Goal: Task Accomplishment & Management: Use online tool/utility

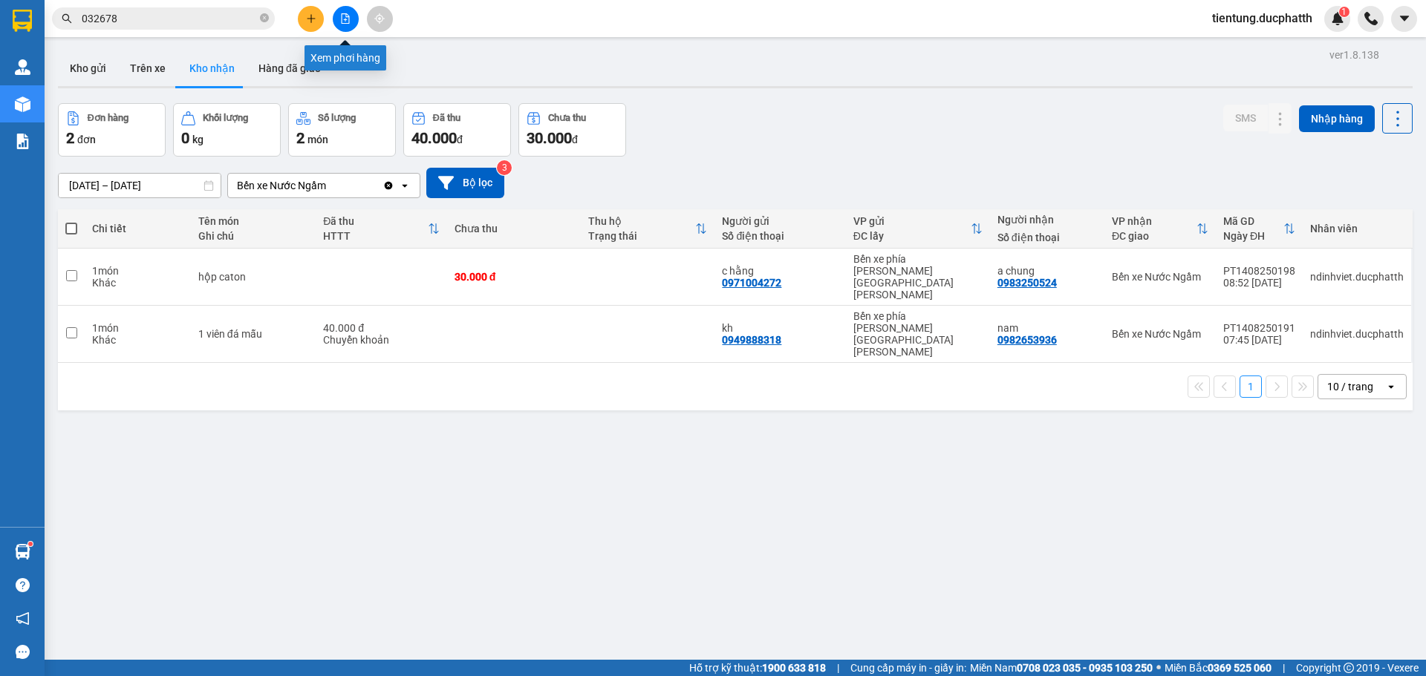
click at [350, 17] on icon "file-add" at bounding box center [345, 18] width 10 height 10
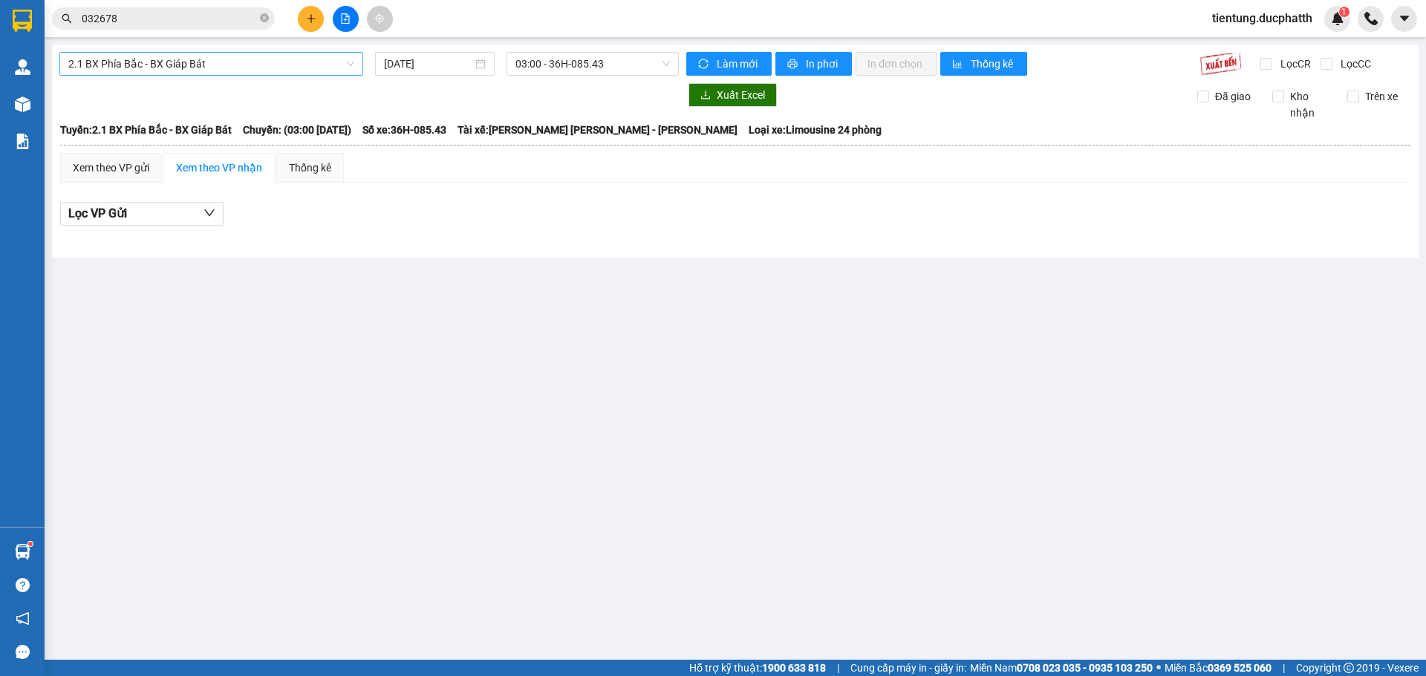
click at [208, 62] on span "2.1 BX Phía Bắc - BX Giáp Bát" at bounding box center [211, 64] width 286 height 22
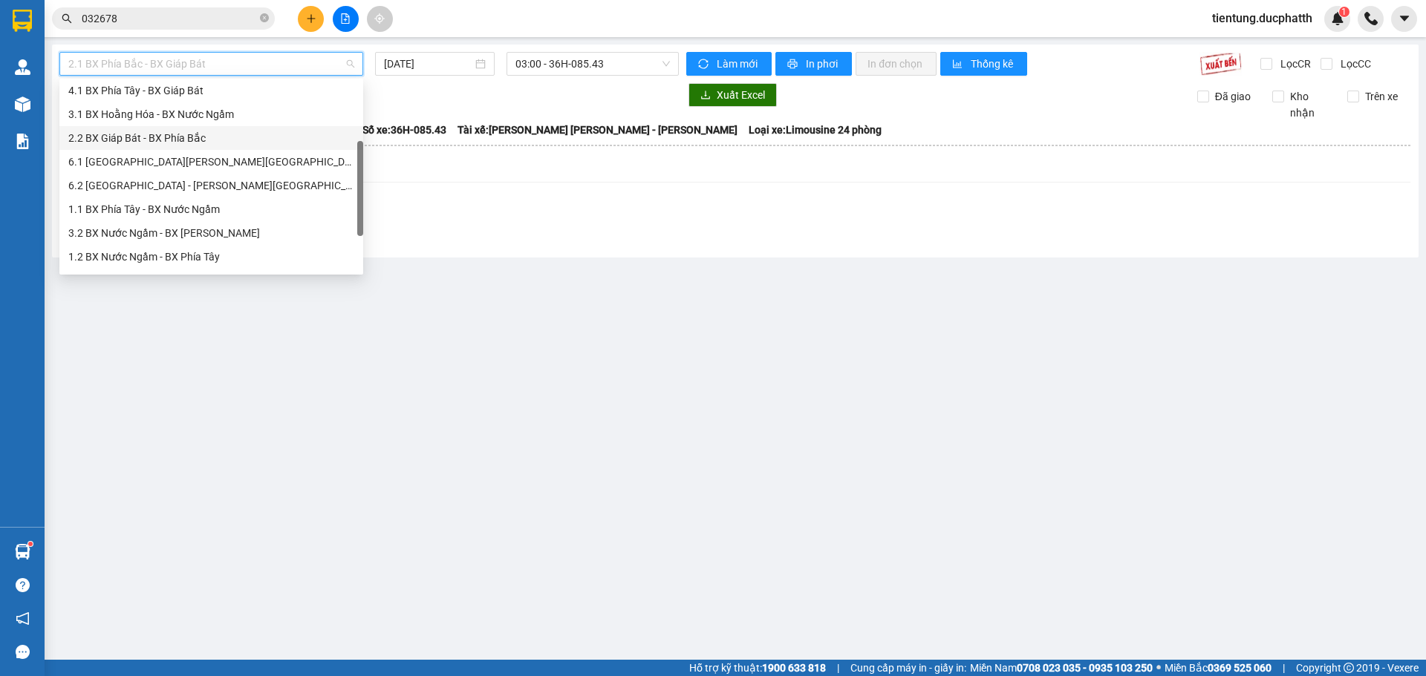
scroll to position [119, 0]
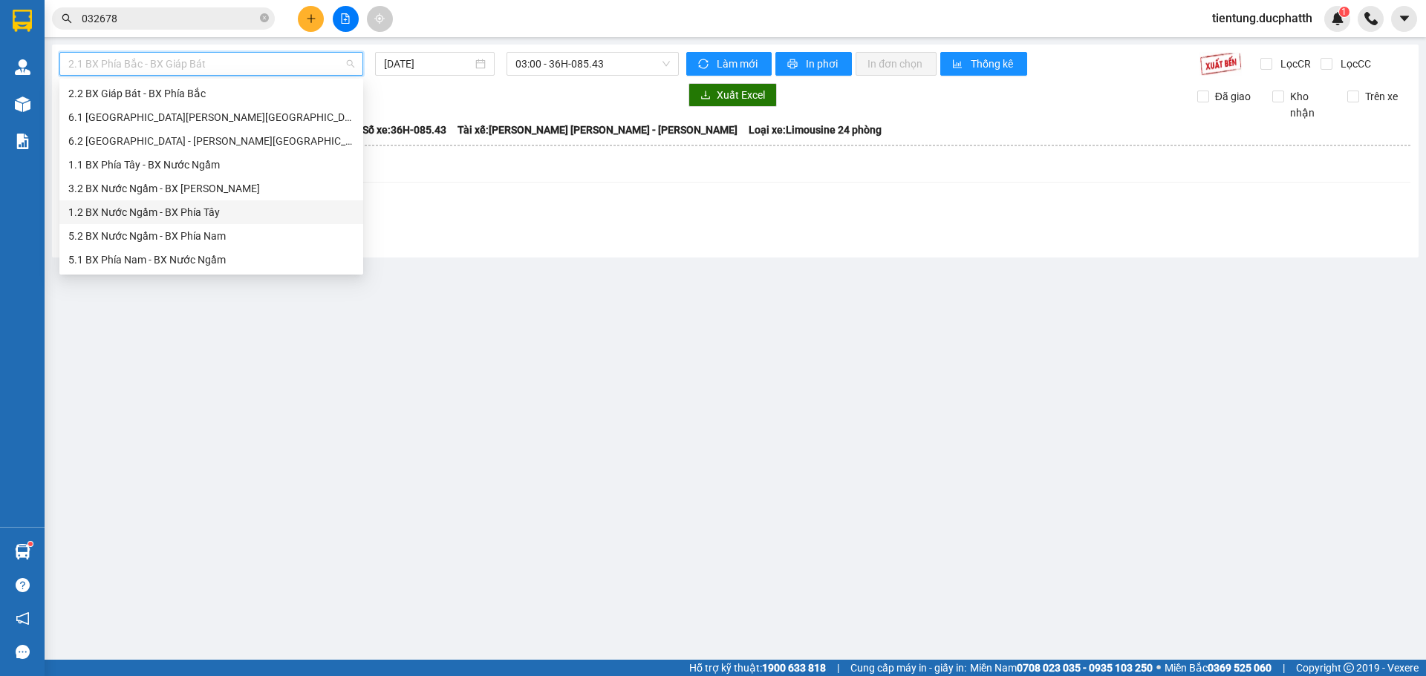
click at [222, 216] on div "1.2 BX Nước Ngầm - BX Phía Tây" at bounding box center [211, 212] width 286 height 16
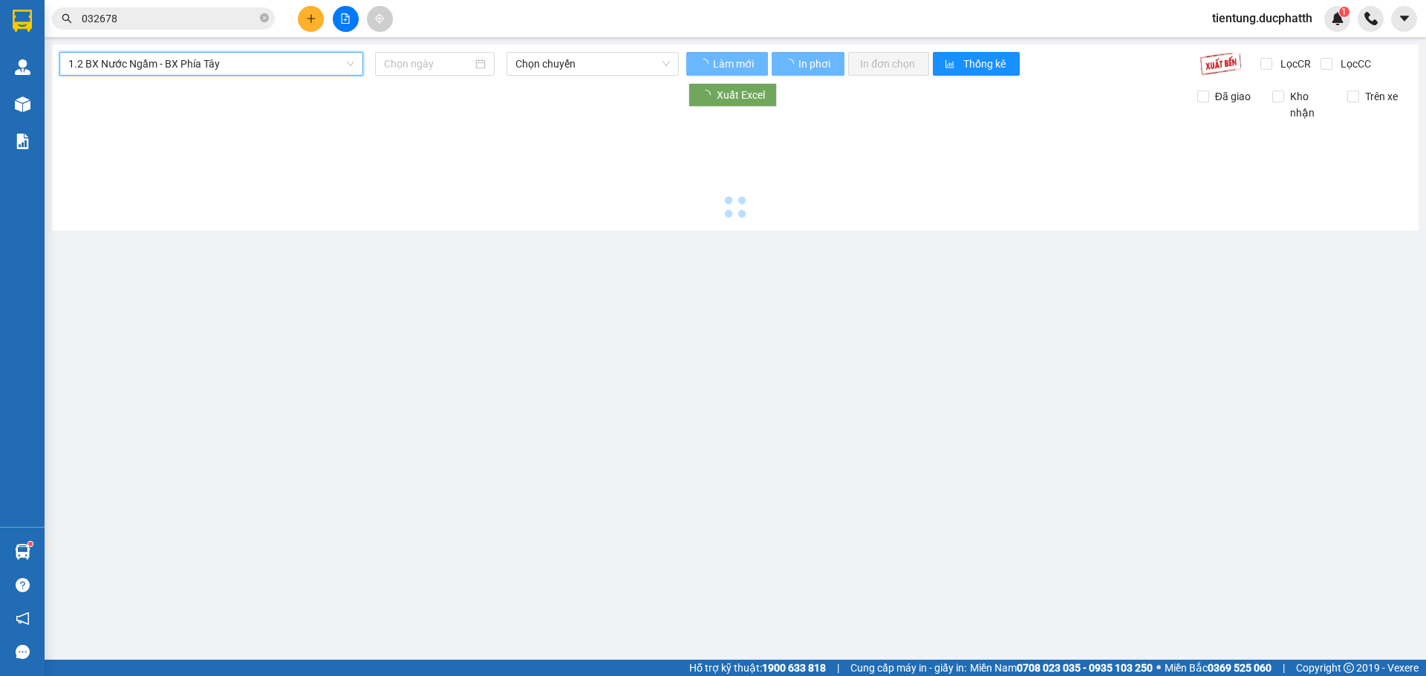
type input "[DATE]"
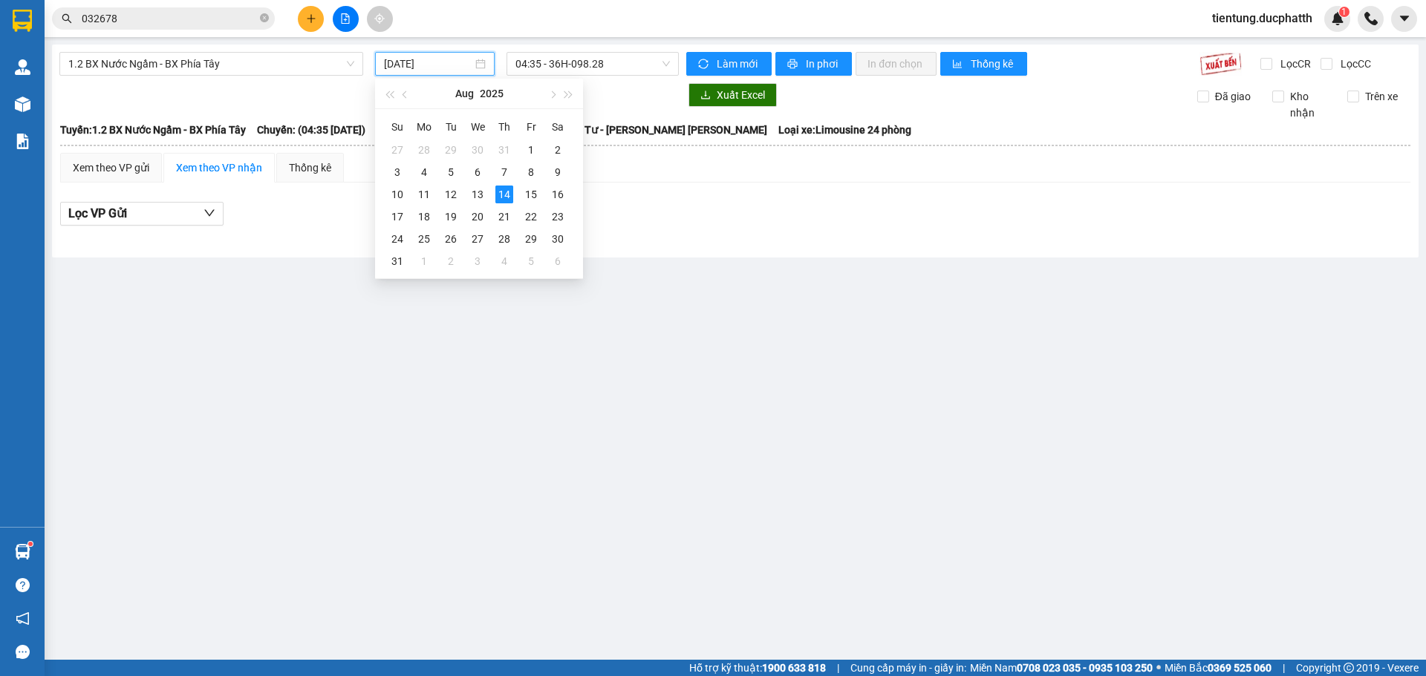
click at [444, 71] on input "[DATE]" at bounding box center [428, 64] width 88 height 16
click at [575, 70] on span "04:35 - 36H-098.28" at bounding box center [592, 64] width 154 height 22
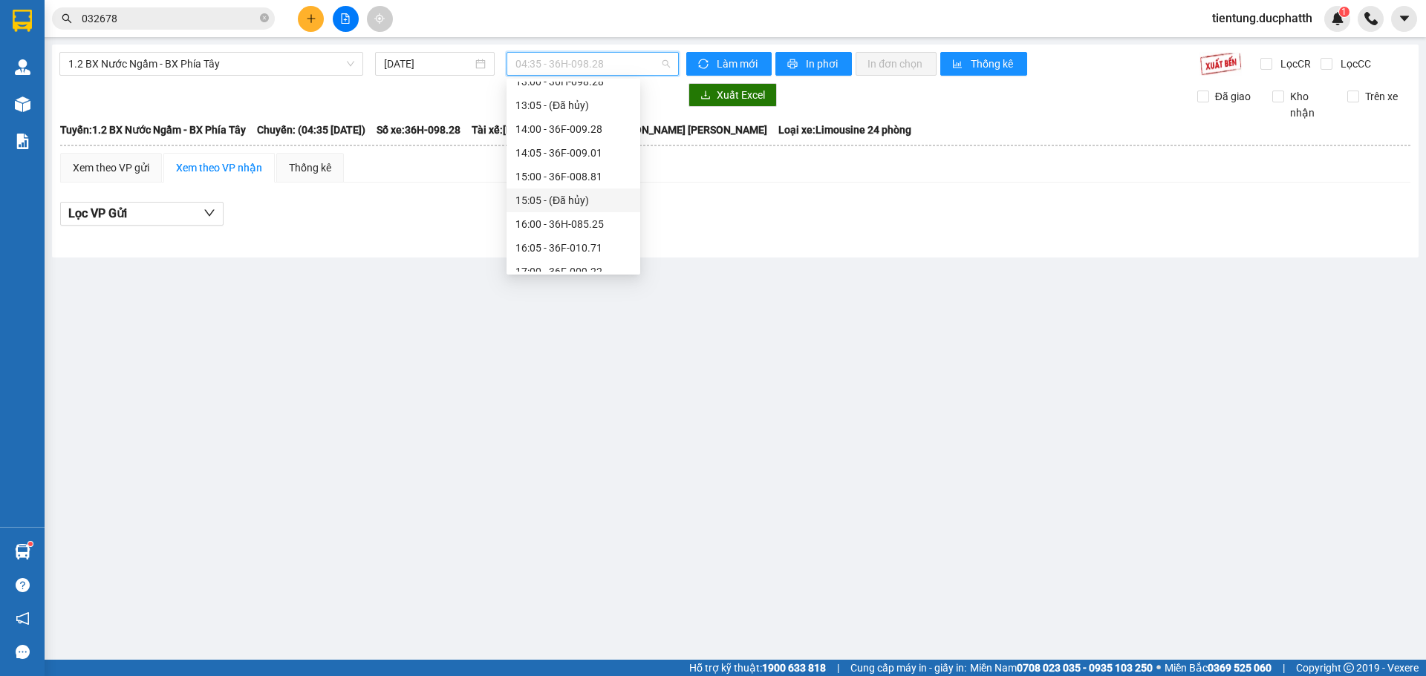
scroll to position [371, 0]
click at [594, 241] on div "18:00 - 36F-010.62" at bounding box center [573, 245] width 116 height 16
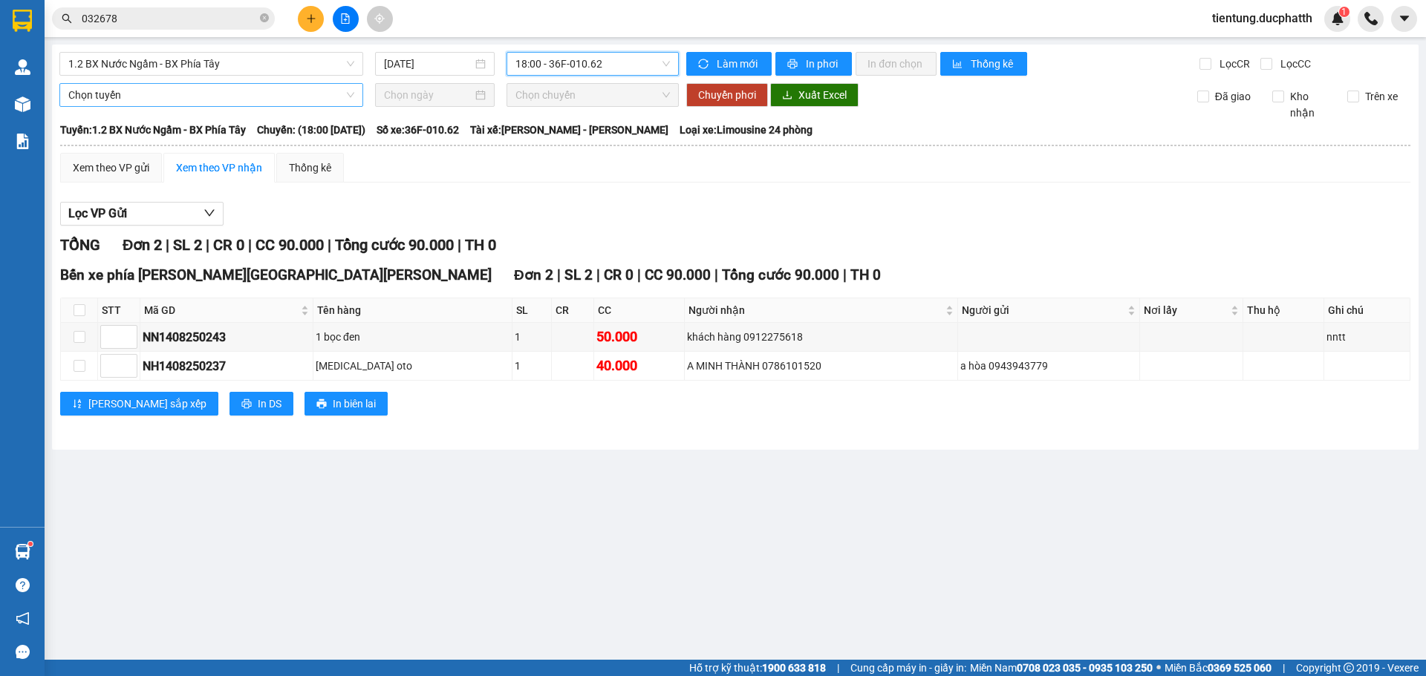
click at [205, 98] on span "Chọn tuyến" at bounding box center [211, 95] width 286 height 22
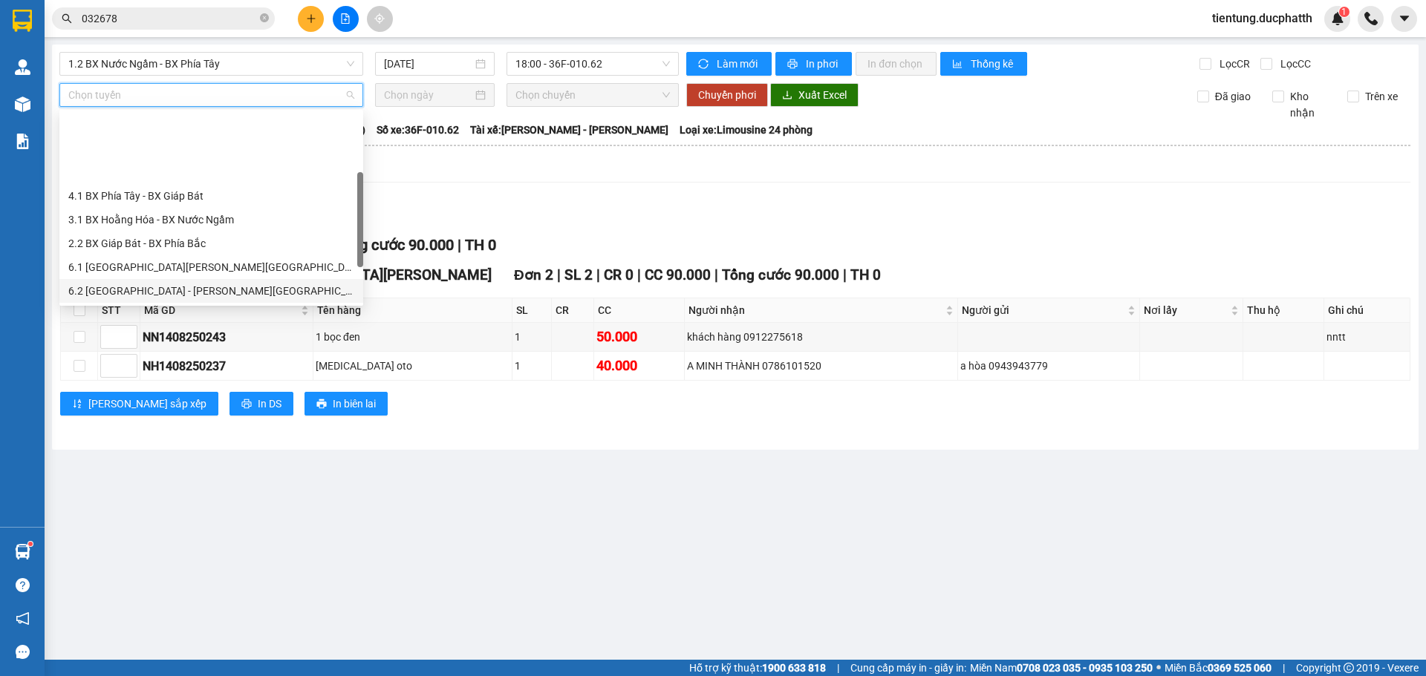
scroll to position [74, 0]
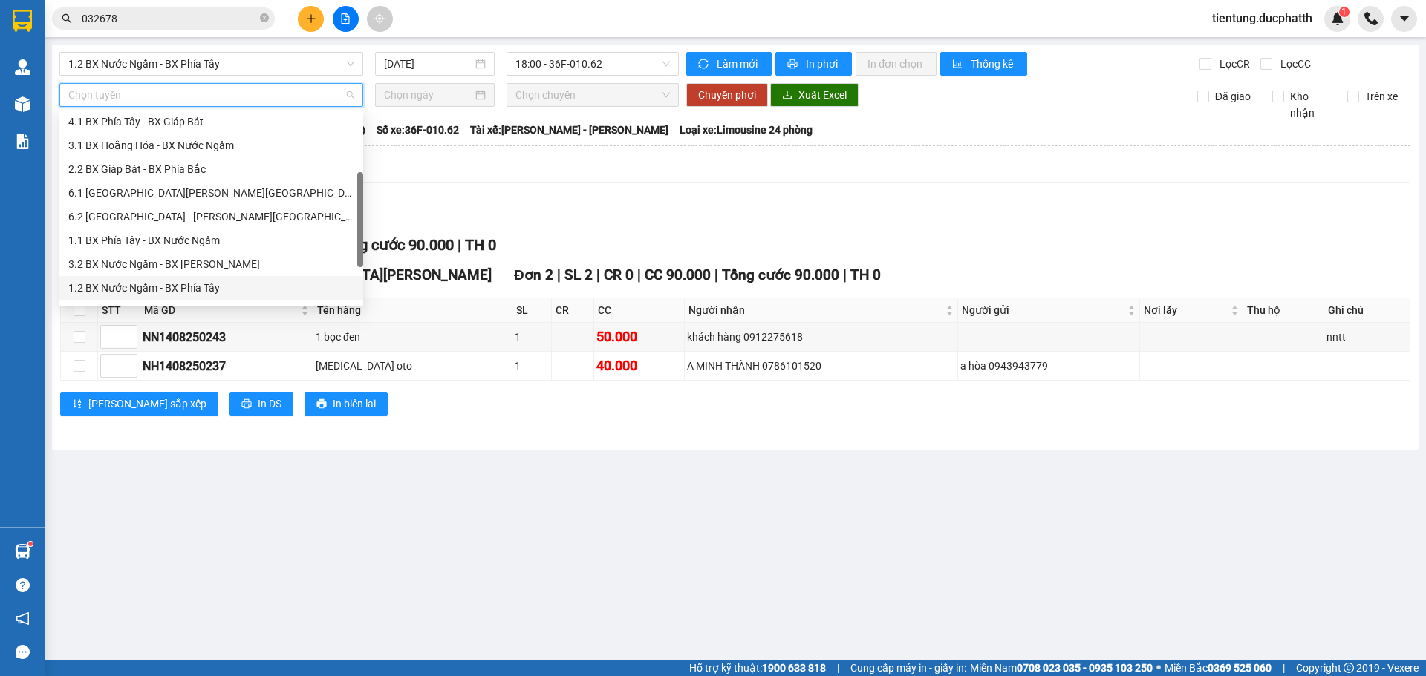
click at [206, 285] on div "1.2 BX Nước Ngầm - BX Phía Tây" at bounding box center [211, 288] width 286 height 16
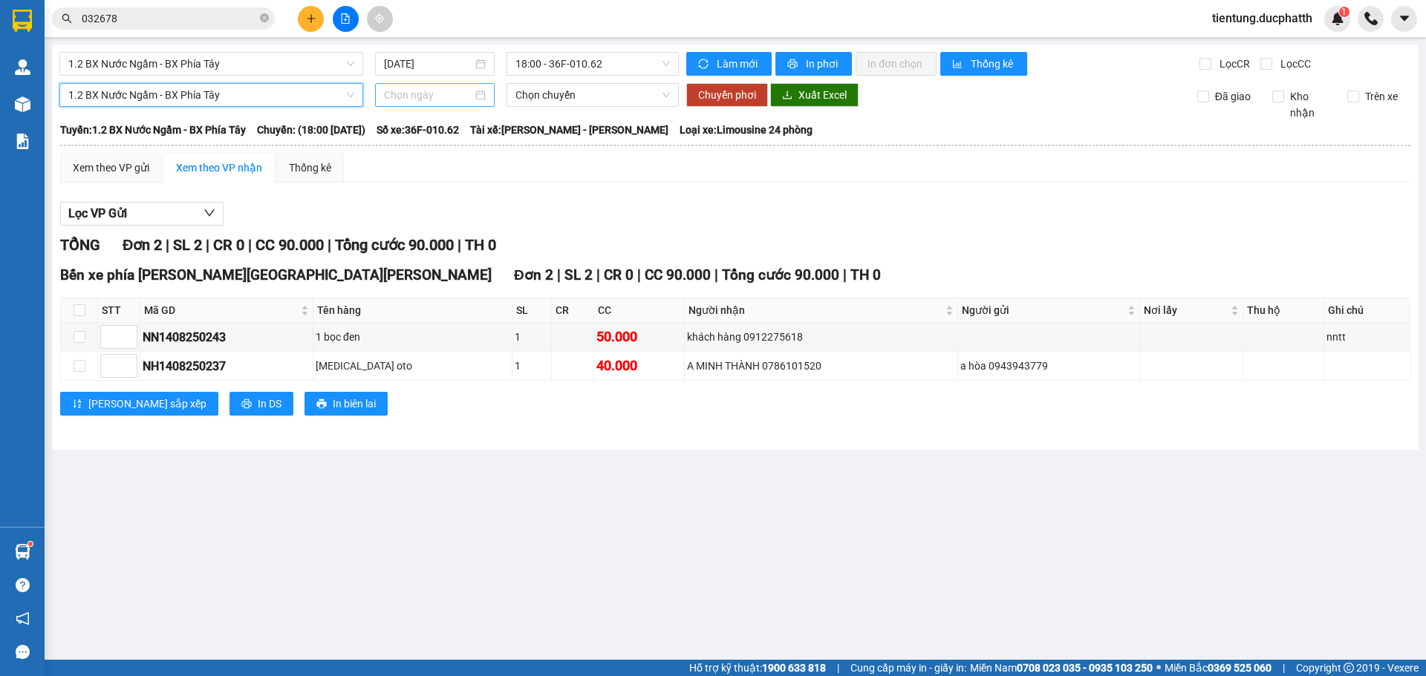
click at [425, 95] on input at bounding box center [428, 95] width 88 height 16
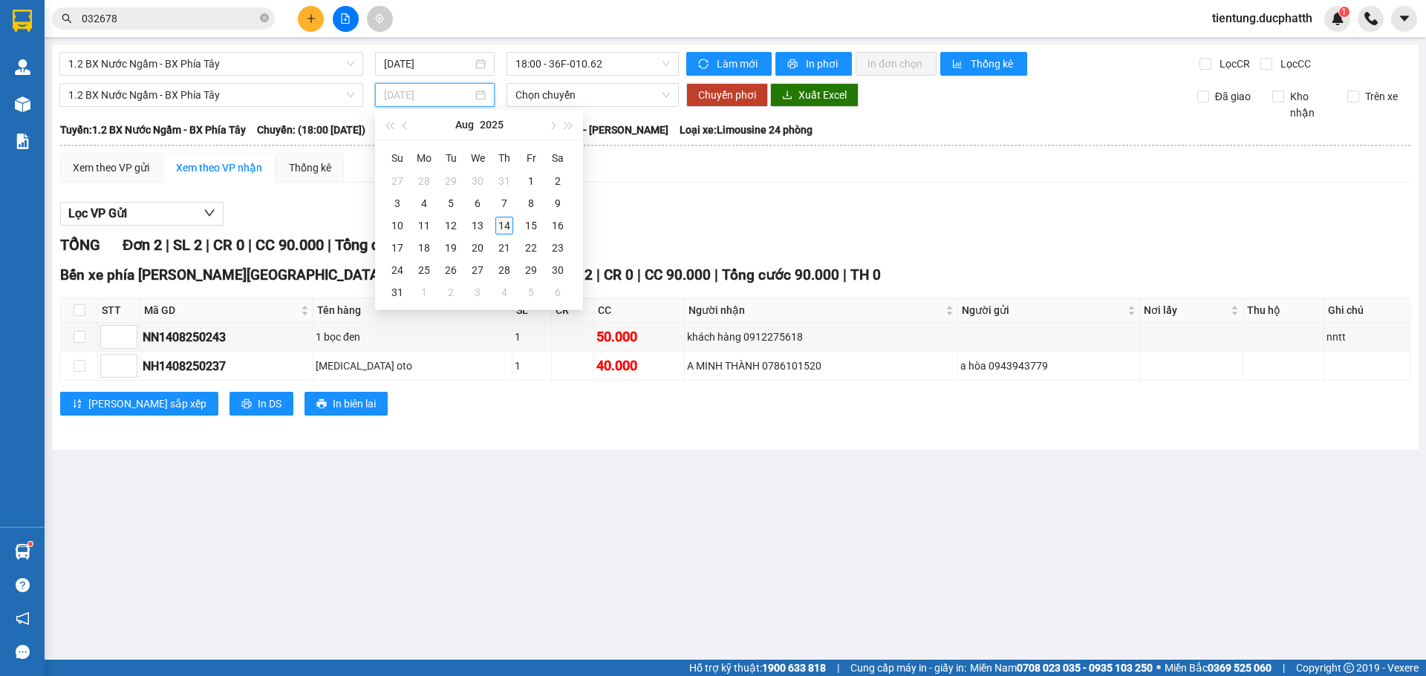
type input "[DATE]"
click at [506, 222] on div "14" at bounding box center [504, 226] width 18 height 18
type input "[DATE]"
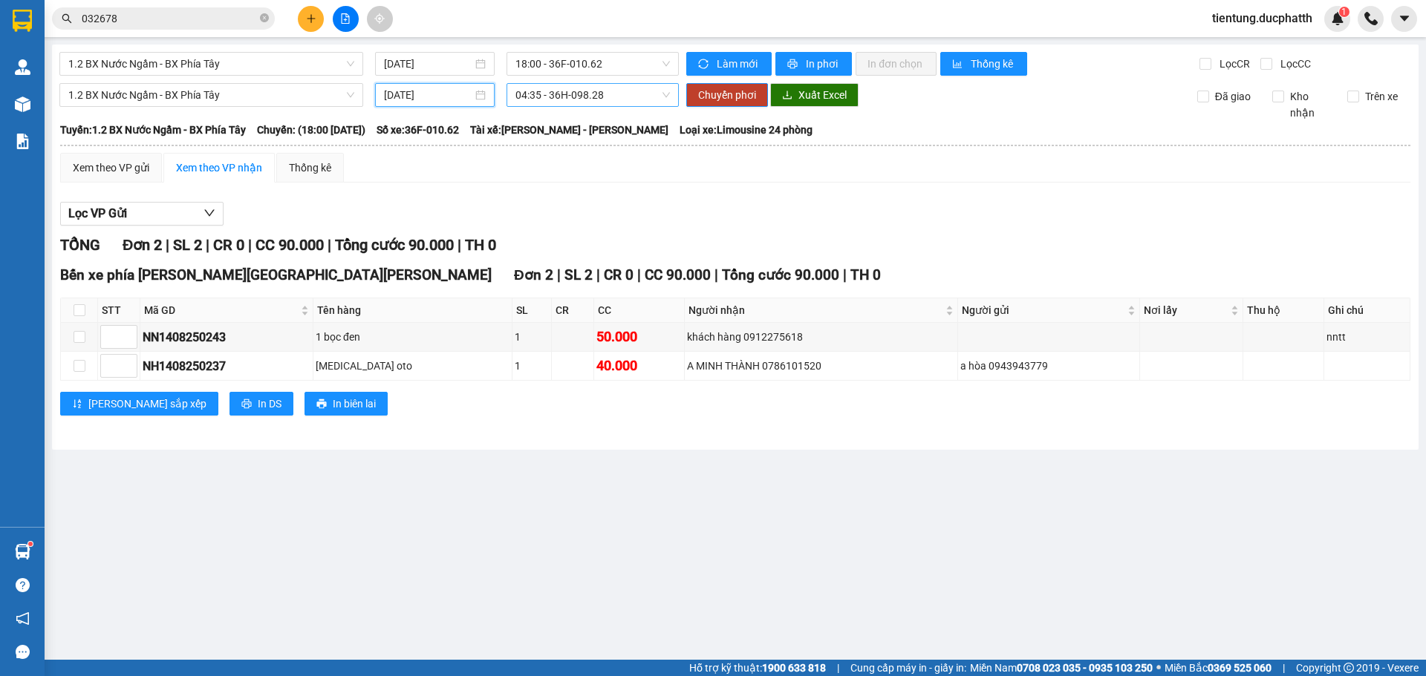
drag, startPoint x: 568, startPoint y: 91, endPoint x: 598, endPoint y: 100, distance: 31.7
click at [569, 91] on span "04:35 - 36H-098.28" at bounding box center [592, 95] width 154 height 22
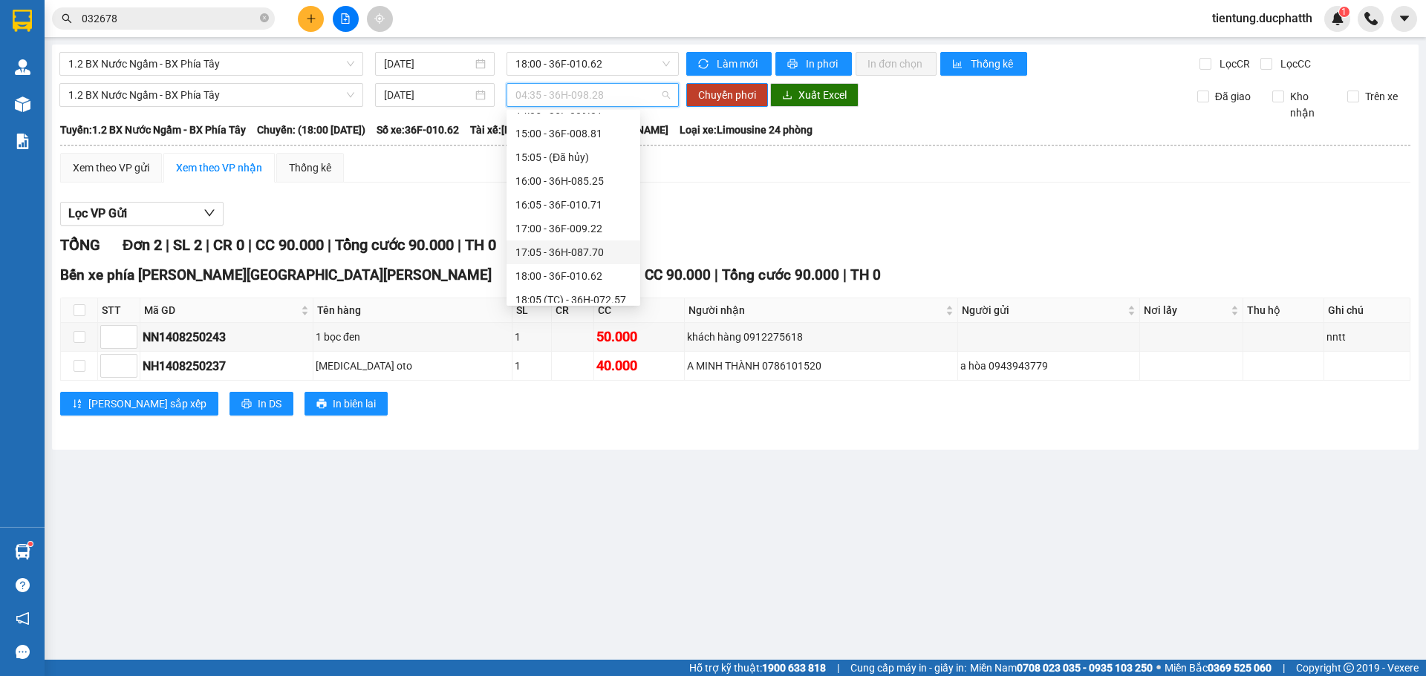
scroll to position [445, 0]
click at [592, 226] on div "18:05 (TC) - 36H-072.57" at bounding box center [573, 226] width 116 height 16
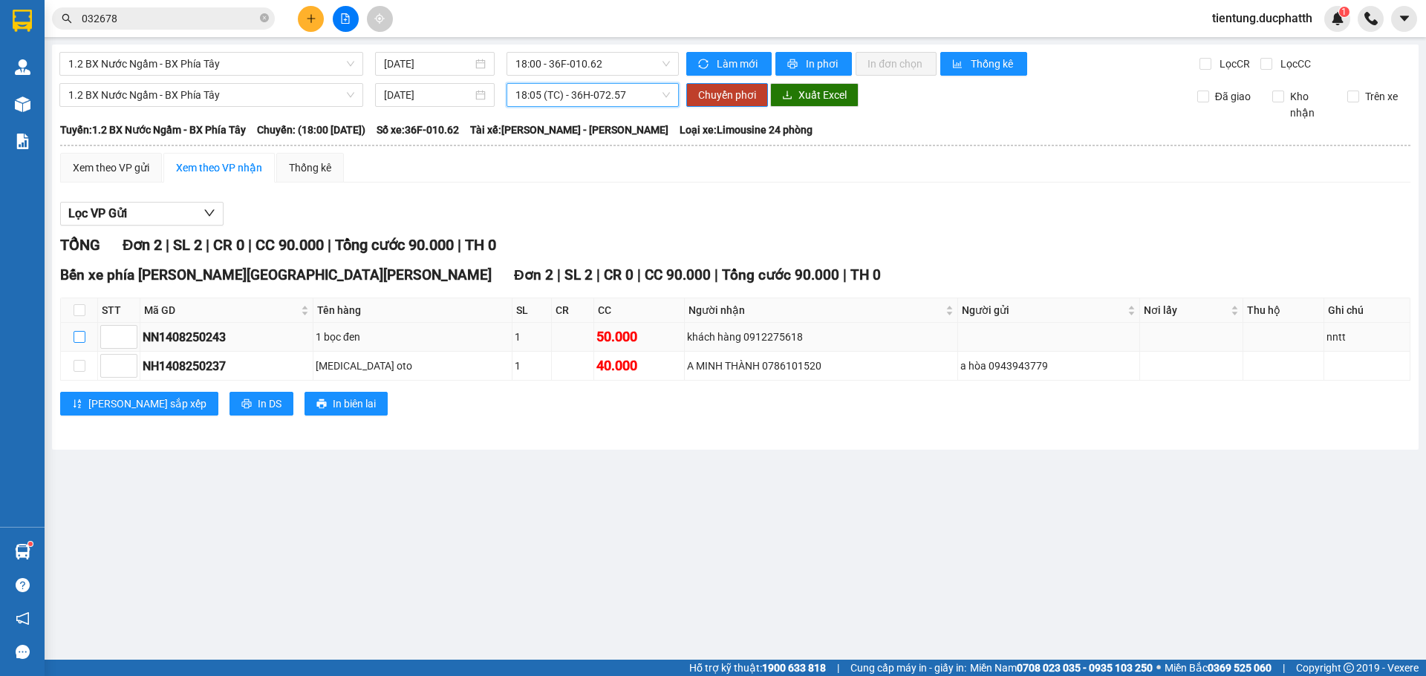
drag, startPoint x: 74, startPoint y: 342, endPoint x: 85, endPoint y: 337, distance: 12.7
click at [76, 340] on input "checkbox" at bounding box center [80, 337] width 12 height 12
checkbox input "true"
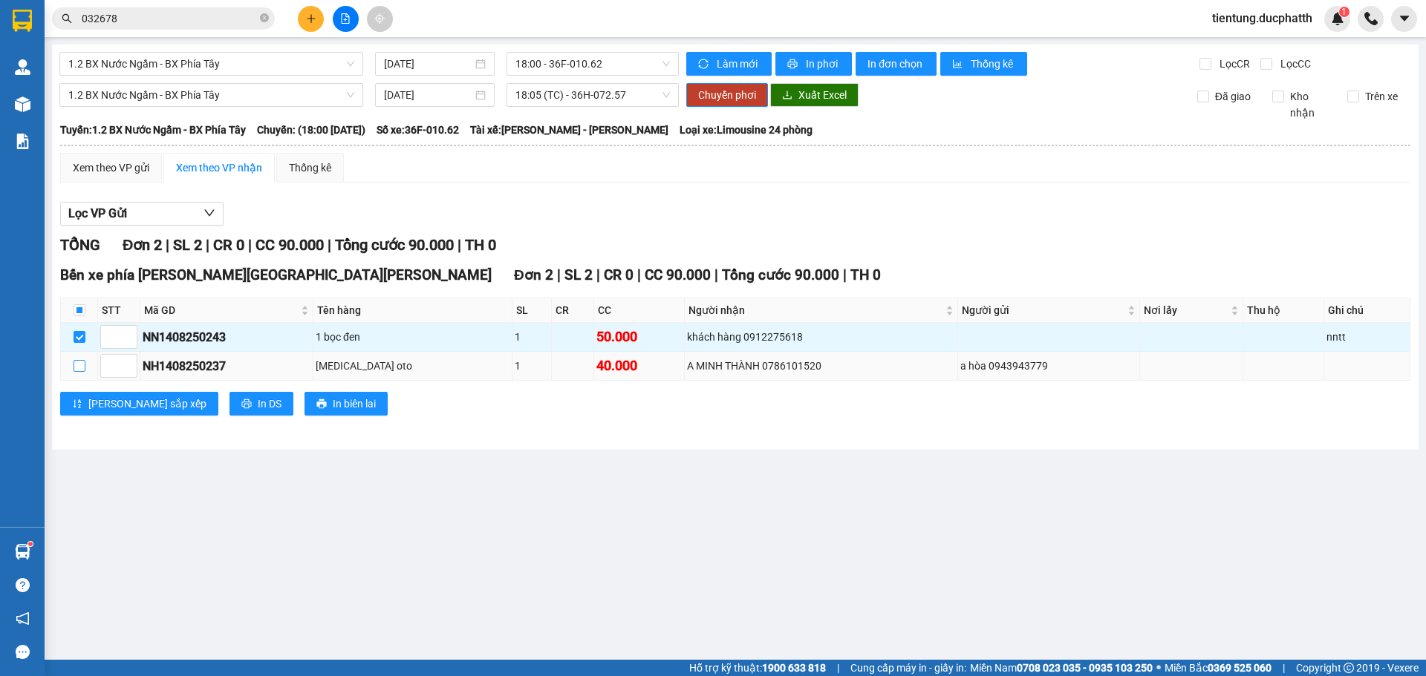
click at [74, 365] on input "checkbox" at bounding box center [80, 366] width 12 height 12
checkbox input "true"
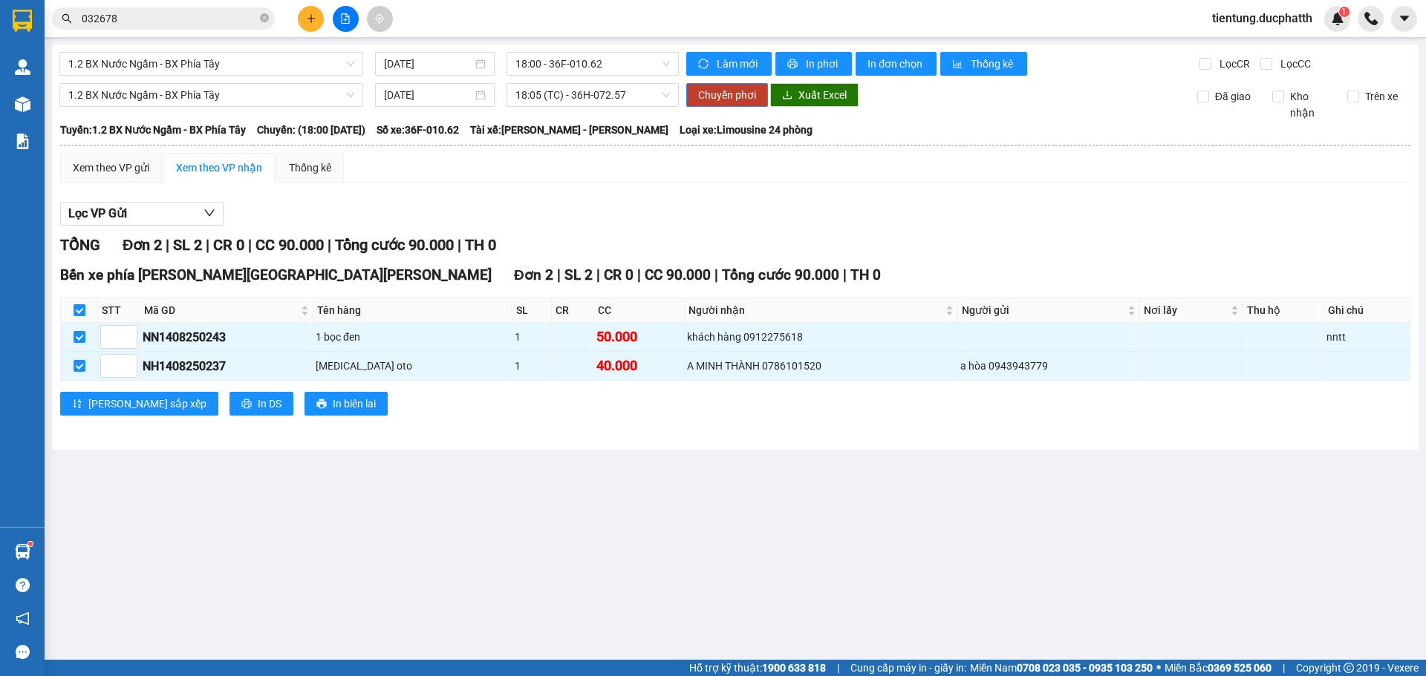
click at [565, 203] on div "Lọc VP Gửi" at bounding box center [735, 214] width 1350 height 25
click at [190, 58] on span "1.2 BX Nước Ngầm - BX Phía Tây" at bounding box center [211, 64] width 286 height 22
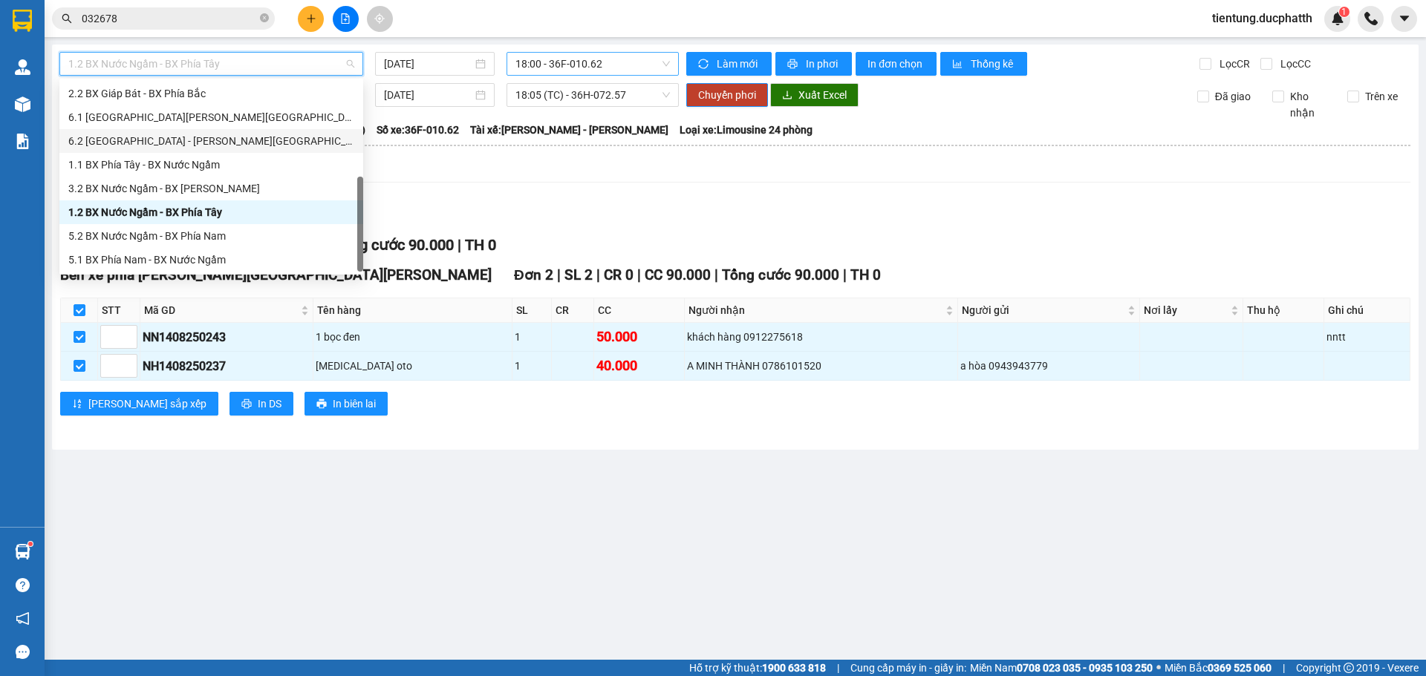
drag, startPoint x: 554, startPoint y: 63, endPoint x: 567, endPoint y: 64, distance: 13.4
click at [560, 63] on span "18:00 - 36F-010.62" at bounding box center [592, 64] width 154 height 22
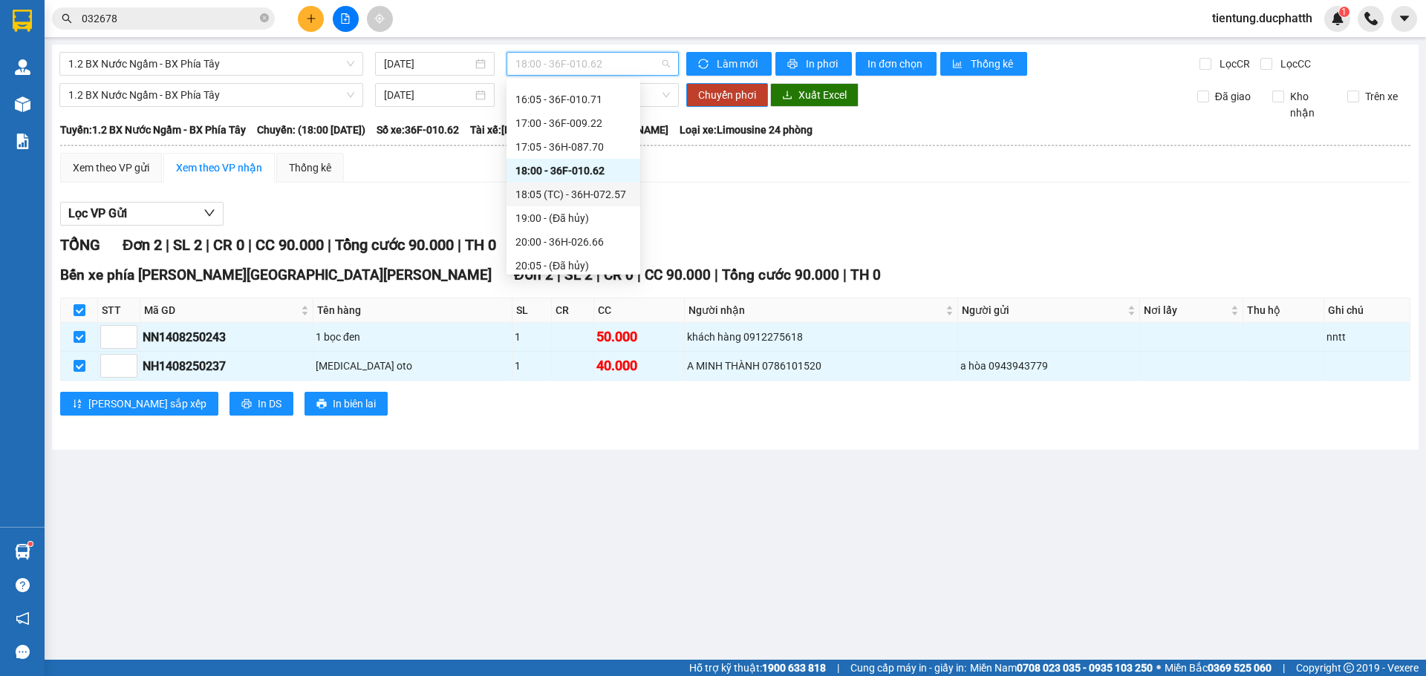
click at [588, 198] on div "18:05 (TC) - 36H-072.57" at bounding box center [573, 194] width 116 height 16
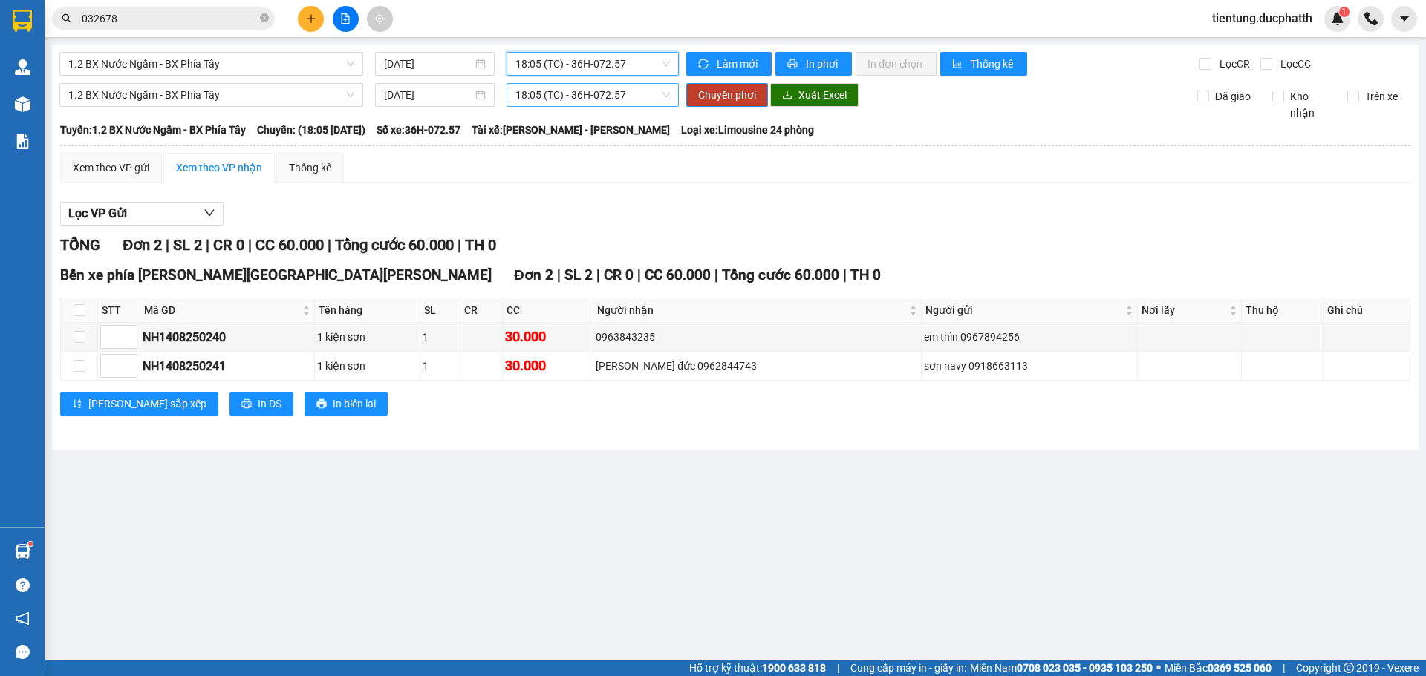
drag, startPoint x: 578, startPoint y: 85, endPoint x: 574, endPoint y: 92, distance: 7.6
click at [578, 86] on span "18:05 (TC) - 36H-072.57" at bounding box center [592, 95] width 154 height 22
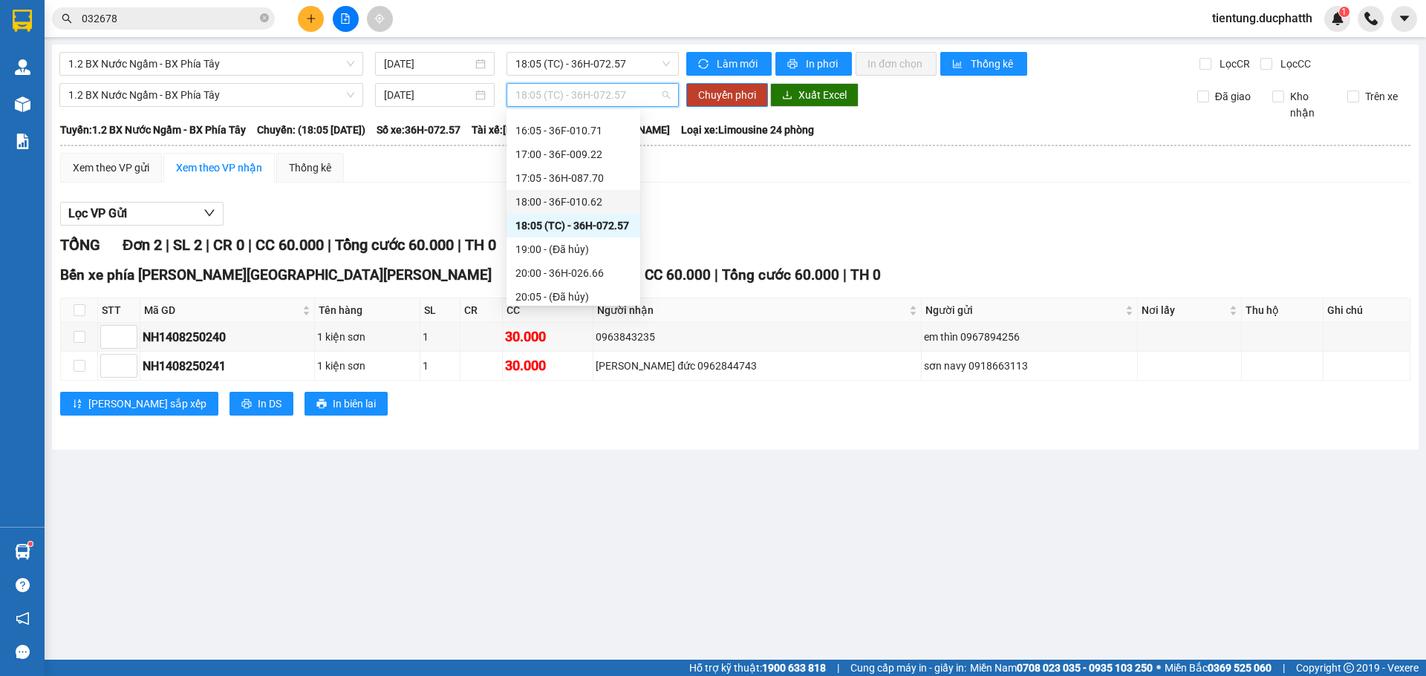
click at [592, 201] on div "18:00 - 36F-010.62" at bounding box center [573, 202] width 116 height 16
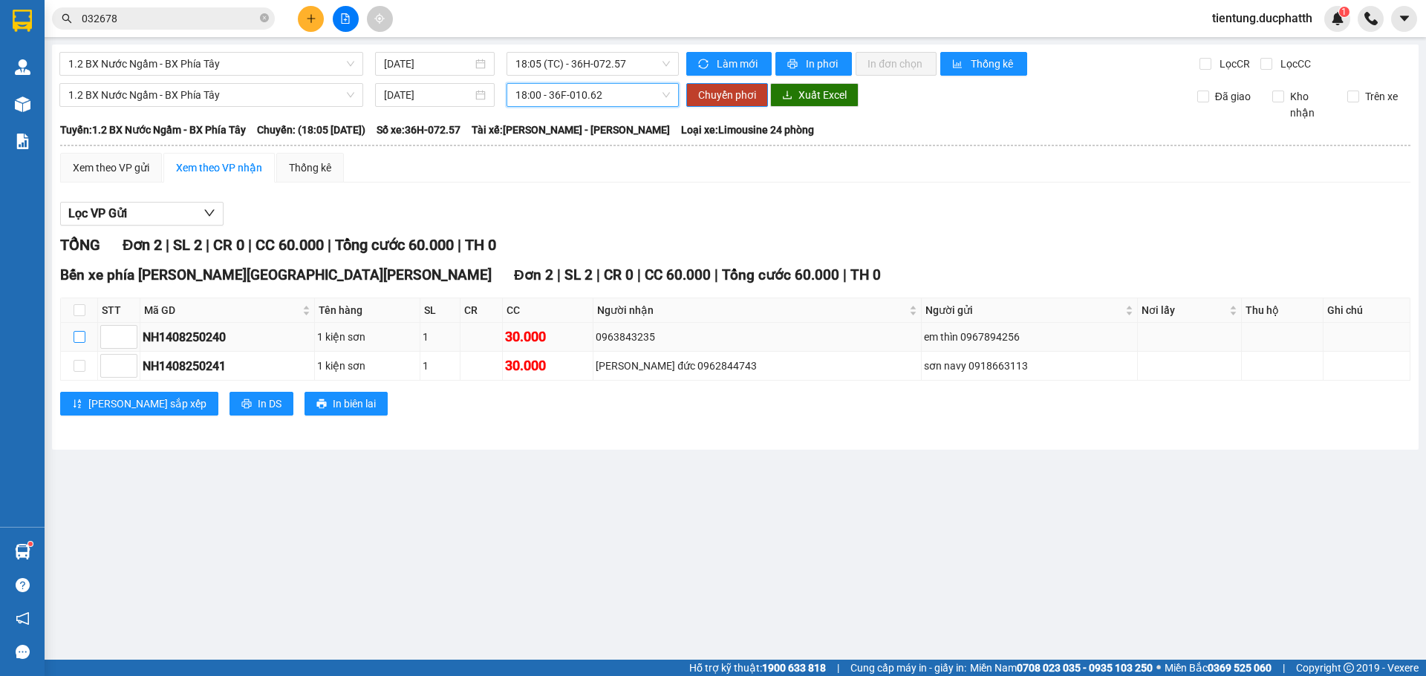
click at [79, 334] on input "checkbox" at bounding box center [80, 337] width 12 height 12
checkbox input "true"
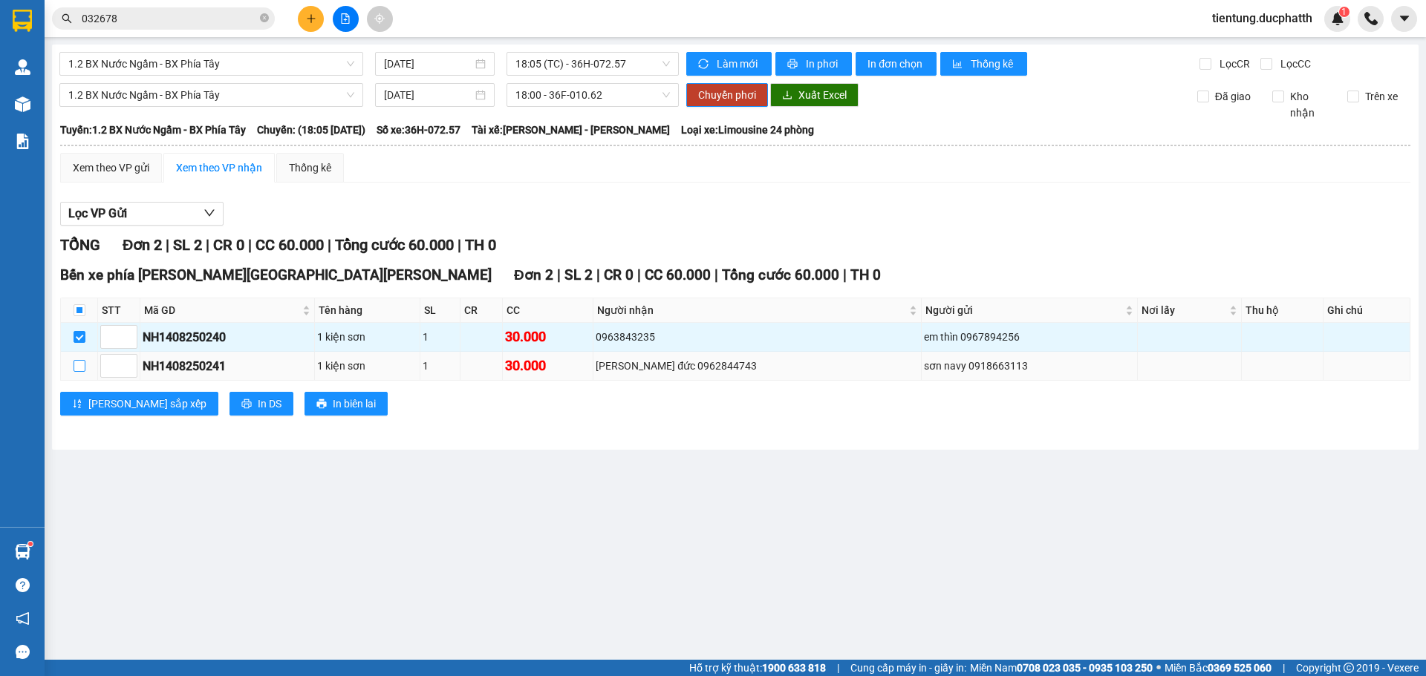
click at [82, 367] on input "checkbox" at bounding box center [80, 366] width 12 height 12
checkbox input "true"
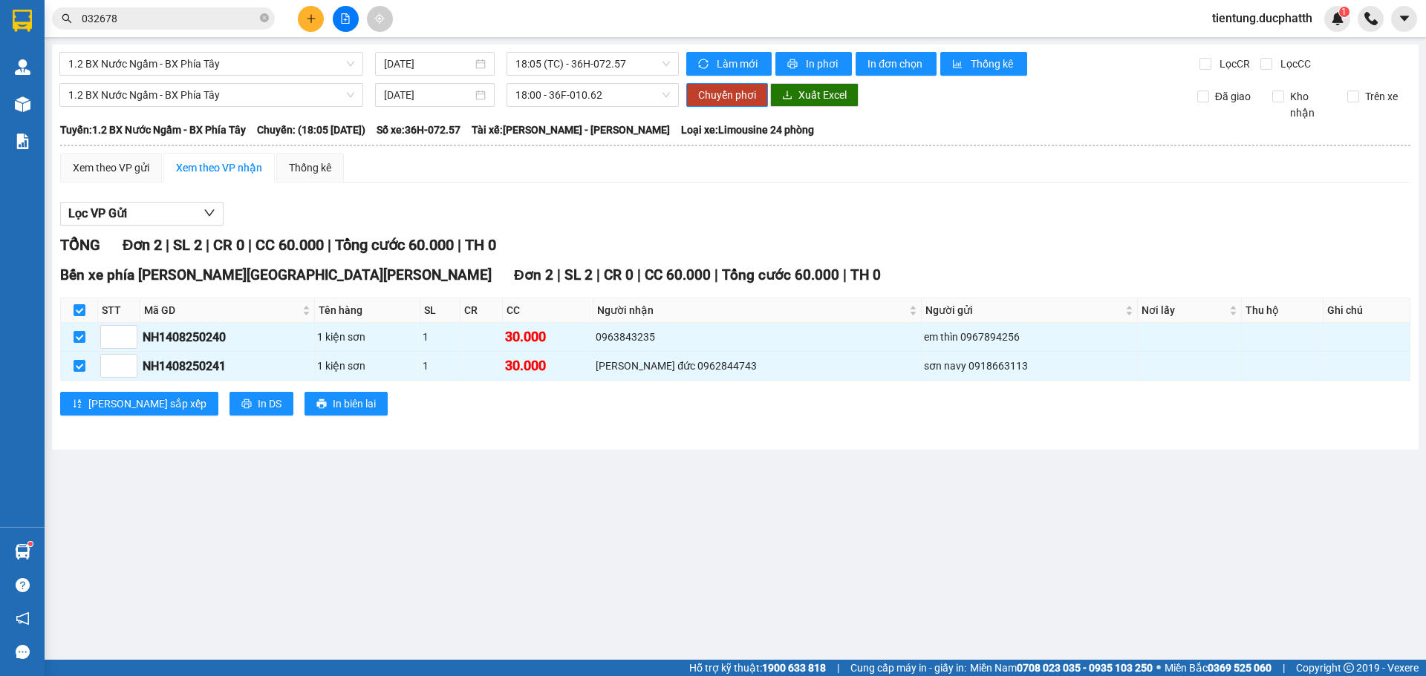
drag, startPoint x: 751, startPoint y: 225, endPoint x: 709, endPoint y: 203, distance: 46.8
click at [751, 224] on div "Lọc VP Gửi" at bounding box center [735, 214] width 1350 height 25
click at [821, 64] on span "In phơi" at bounding box center [823, 64] width 34 height 16
click at [560, 68] on span "18:05 (TC) - 36H-072.57" at bounding box center [592, 64] width 154 height 22
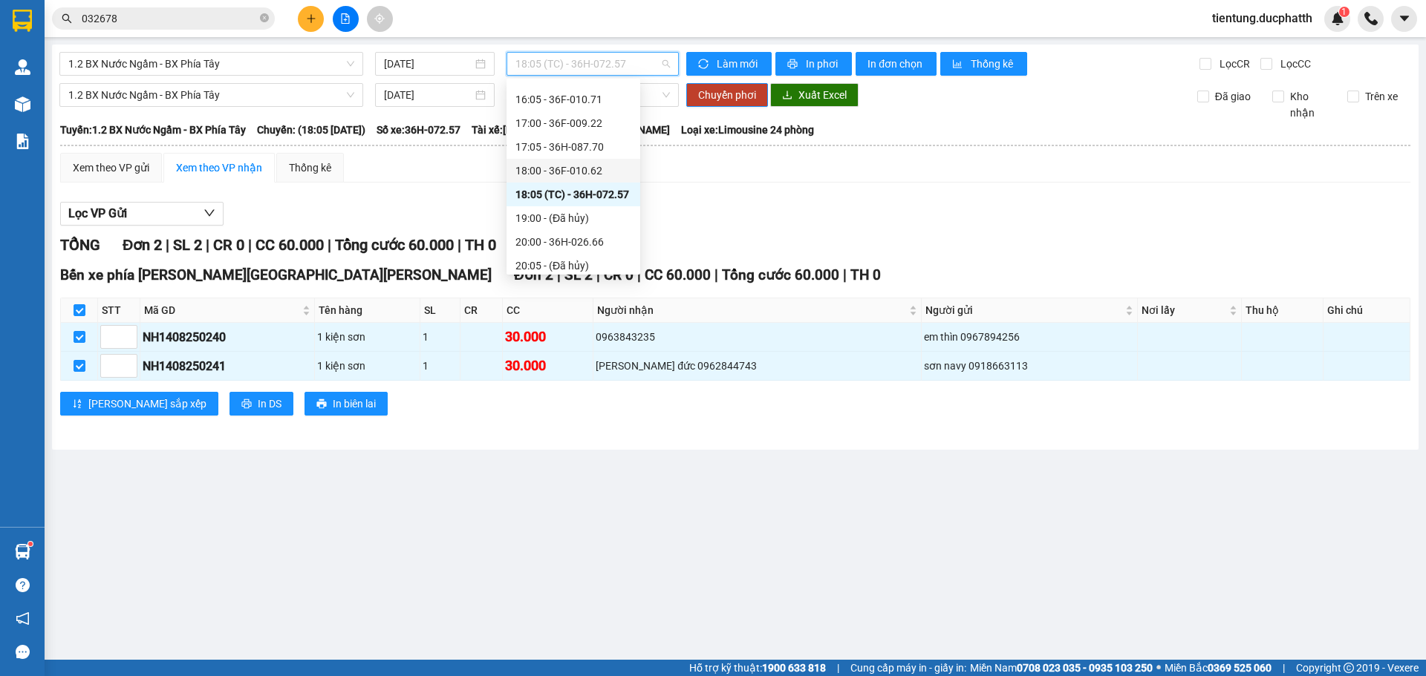
click at [590, 171] on div "18:00 - 36F-010.62" at bounding box center [573, 171] width 116 height 16
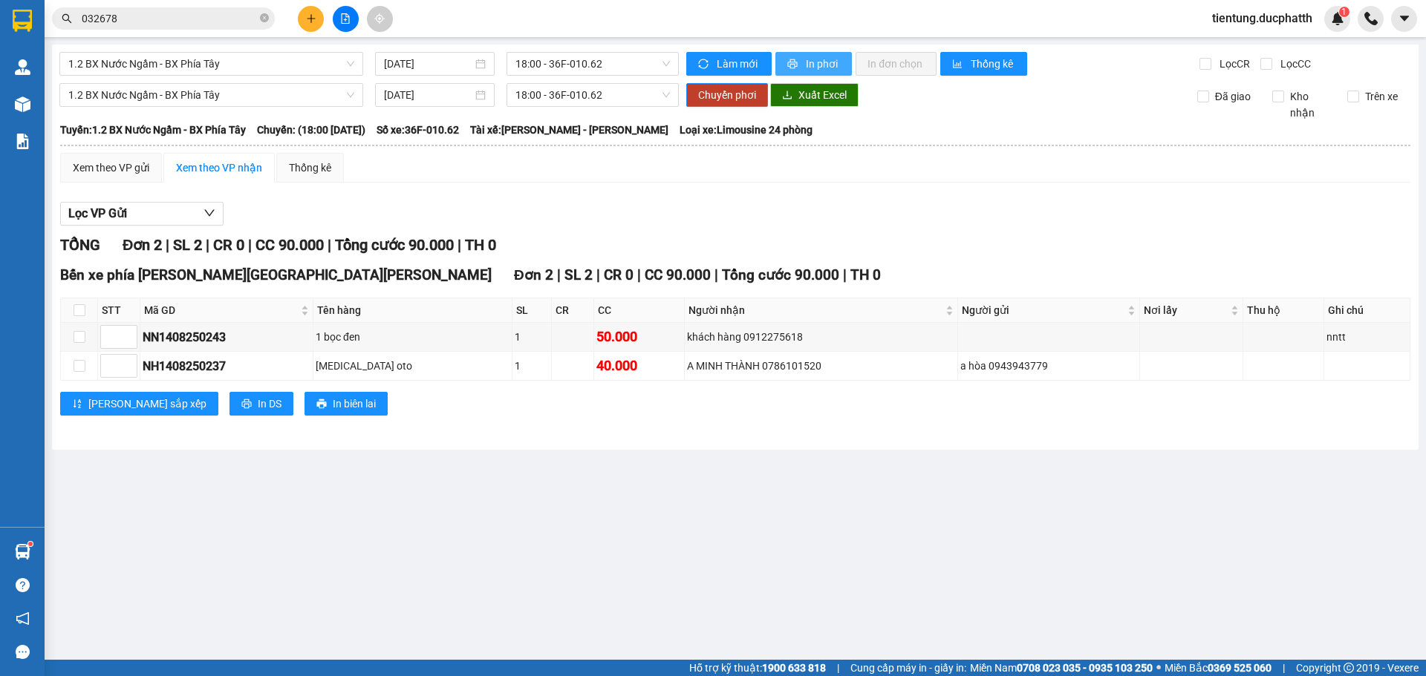
click at [817, 64] on span "In phơi" at bounding box center [823, 64] width 34 height 16
click at [165, 14] on input "032678" at bounding box center [169, 18] width 175 height 16
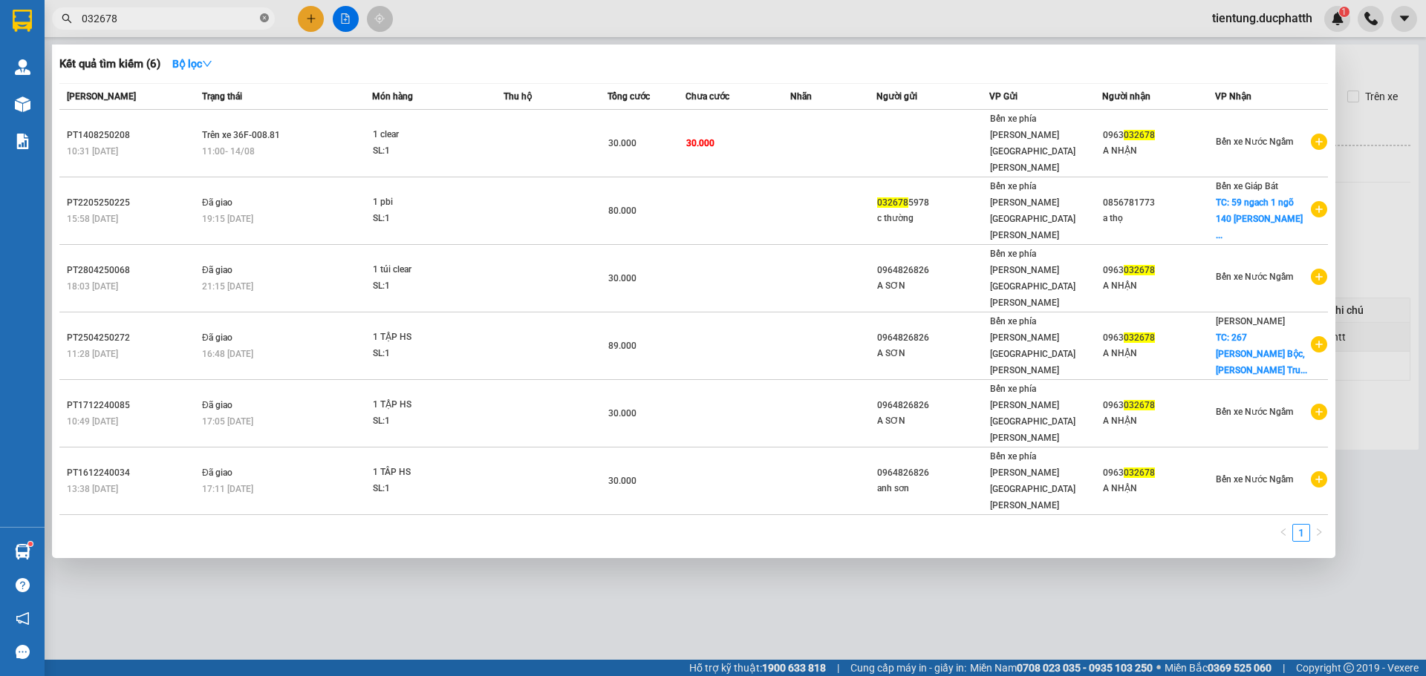
click at [268, 20] on icon "close-circle" at bounding box center [264, 17] width 9 height 9
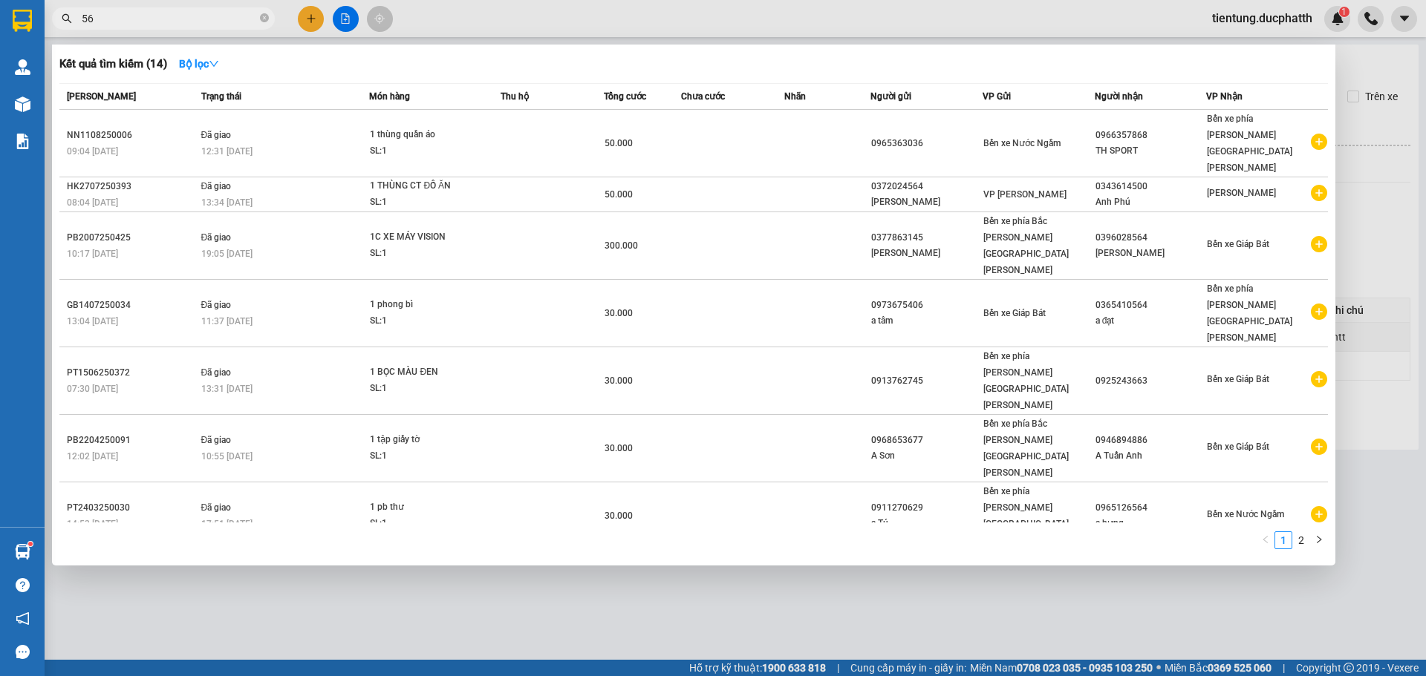
type input "563"
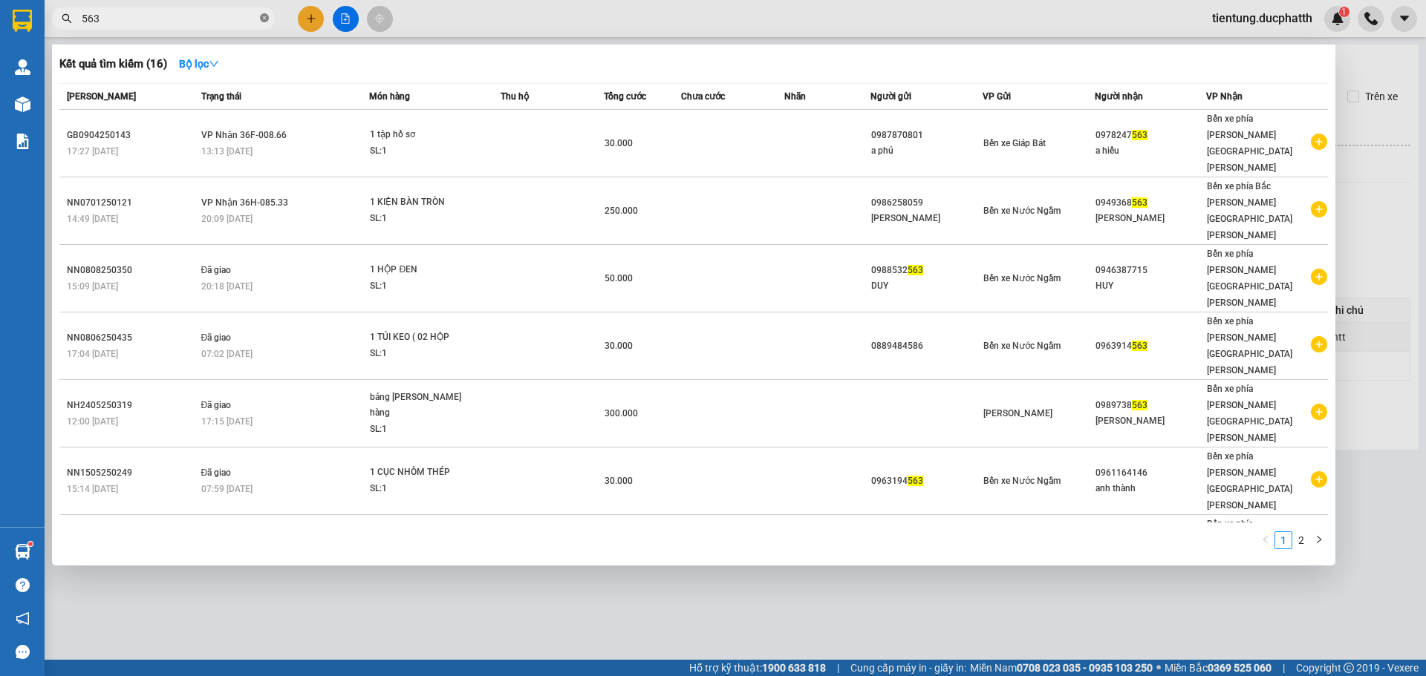
click at [264, 19] on icon "close-circle" at bounding box center [264, 17] width 9 height 9
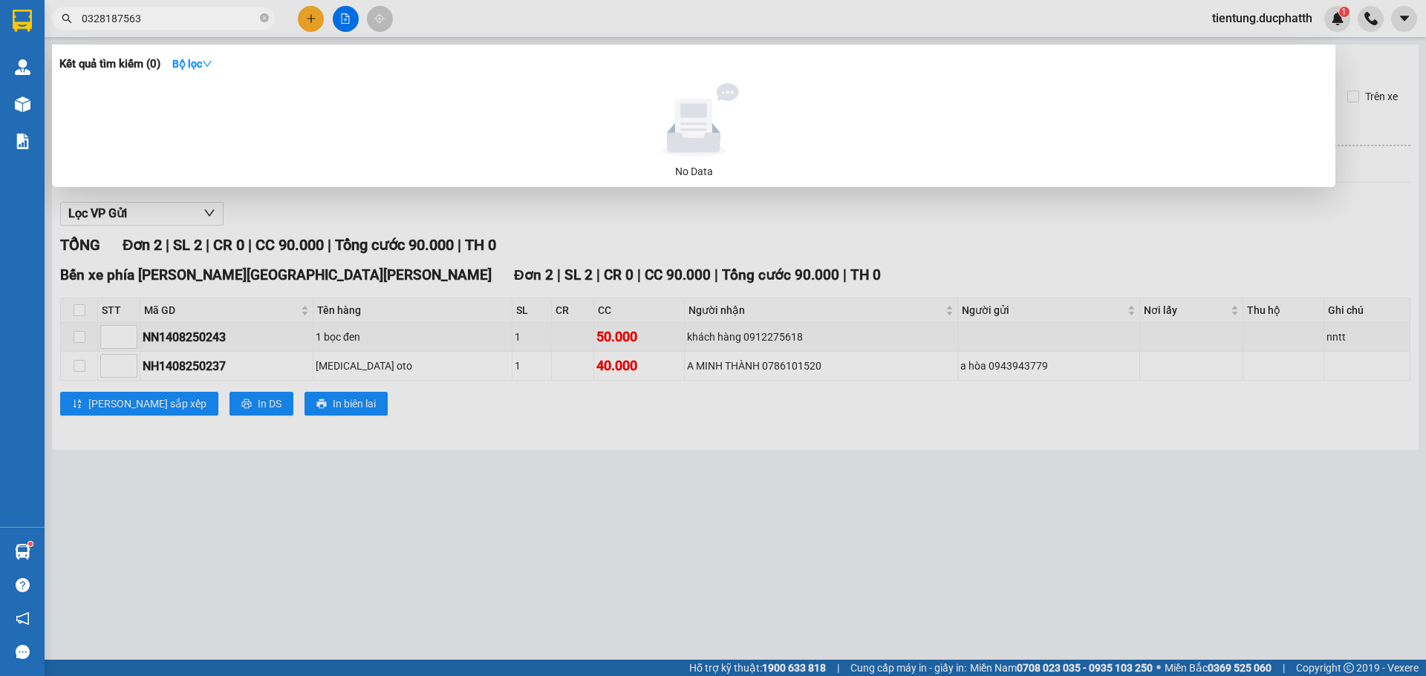
drag, startPoint x: 180, startPoint y: 16, endPoint x: 81, endPoint y: 27, distance: 99.4
click at [81, 27] on span "0328187563" at bounding box center [163, 18] width 223 height 22
click at [200, 19] on input "0328187563" at bounding box center [169, 18] width 175 height 16
type input "0328187563"
